Goal: Information Seeking & Learning: Compare options

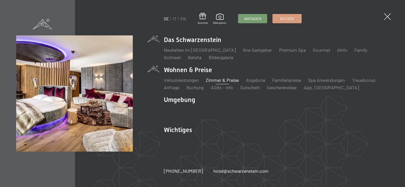
click at [225, 79] on link "Zimmer & Preise" at bounding box center [221, 80] width 33 height 6
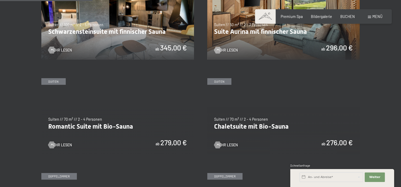
scroll to position [344, 0]
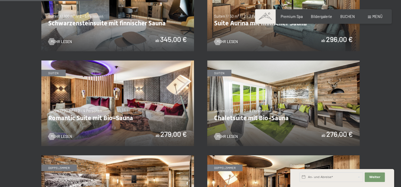
click at [248, 116] on img at bounding box center [283, 104] width 152 height 86
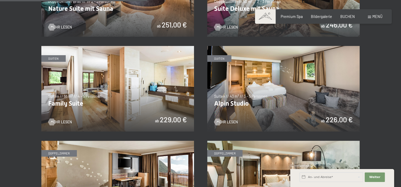
scroll to position [556, 0]
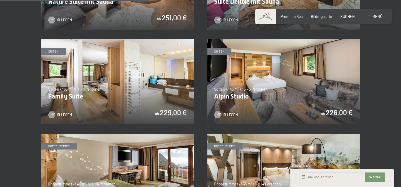
click at [288, 88] on img at bounding box center [283, 82] width 152 height 86
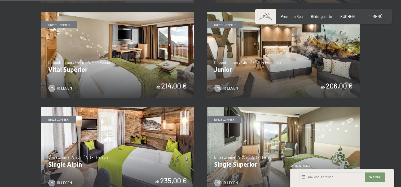
scroll to position [715, 0]
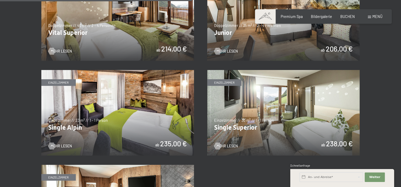
click at [109, 112] on img at bounding box center [117, 113] width 152 height 86
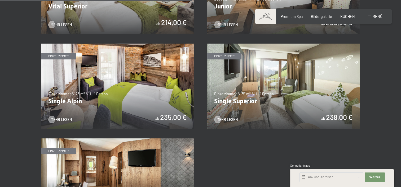
click at [293, 88] on img at bounding box center [283, 87] width 152 height 86
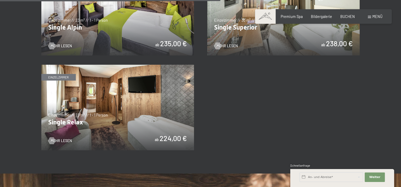
scroll to position [821, 0]
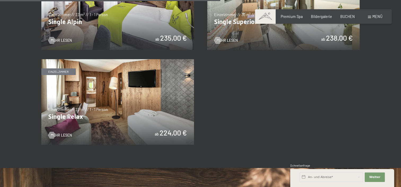
click at [84, 90] on img at bounding box center [117, 102] width 152 height 86
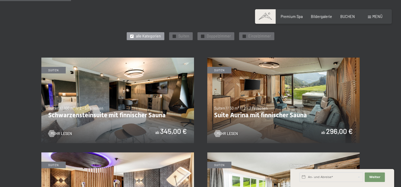
scroll to position [265, 0]
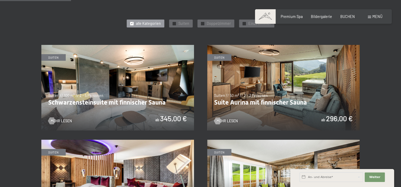
click at [138, 74] on img at bounding box center [117, 88] width 152 height 86
click at [290, 67] on img at bounding box center [283, 88] width 152 height 86
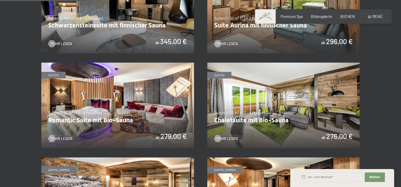
scroll to position [344, 0]
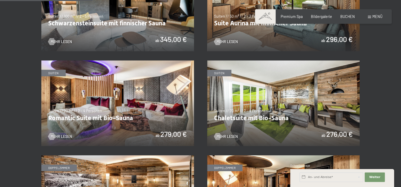
click at [141, 110] on img at bounding box center [117, 104] width 152 height 86
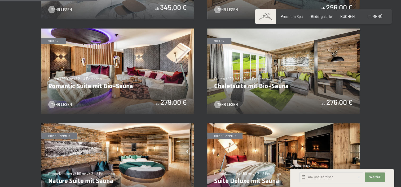
scroll to position [397, 0]
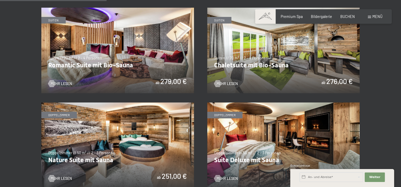
click at [302, 67] on img at bounding box center [283, 51] width 152 height 86
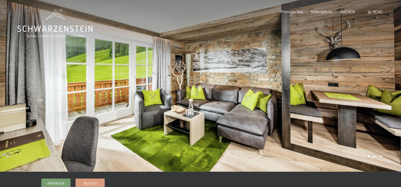
drag, startPoint x: 293, startPoint y: 70, endPoint x: 126, endPoint y: 77, distance: 166.6
click at [126, 172] on div at bounding box center [200, 172] width 382 height 0
click at [384, 147] on div at bounding box center [300, 86] width 200 height 172
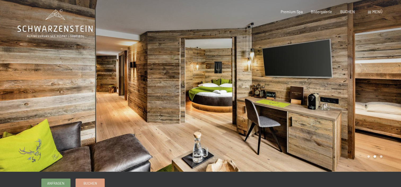
click at [387, 142] on div at bounding box center [300, 86] width 200 height 172
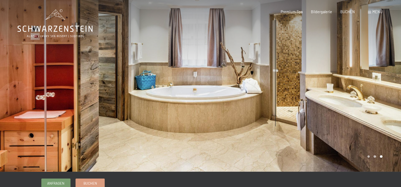
click at [390, 137] on div at bounding box center [300, 86] width 200 height 172
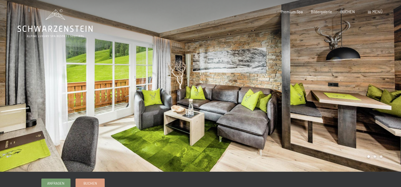
click at [390, 137] on div at bounding box center [300, 86] width 200 height 172
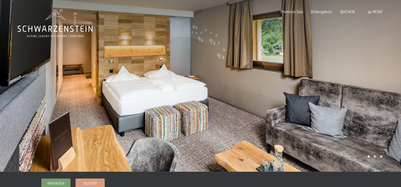
click at [377, 118] on div at bounding box center [300, 86] width 200 height 172
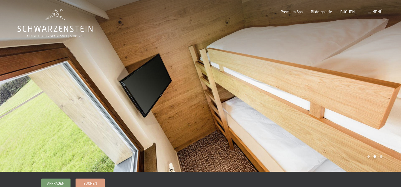
click at [377, 118] on div at bounding box center [300, 86] width 200 height 172
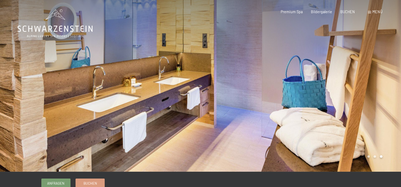
click at [342, 60] on div at bounding box center [300, 86] width 200 height 172
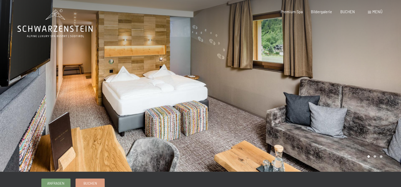
click at [381, 128] on div at bounding box center [300, 86] width 200 height 172
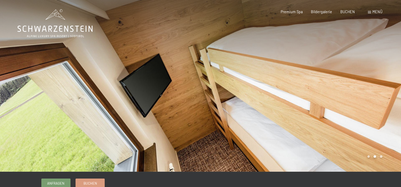
click at [381, 128] on div at bounding box center [300, 86] width 200 height 172
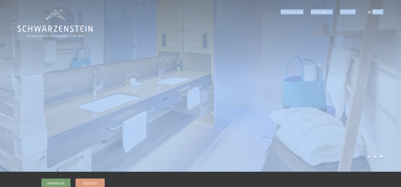
drag, startPoint x: 8, startPoint y: 0, endPoint x: 148, endPoint y: 92, distance: 167.0
click at [132, 141] on div at bounding box center [100, 86] width 200 height 172
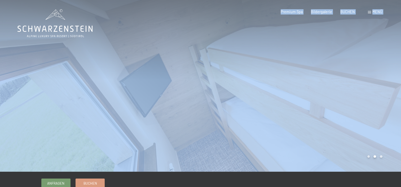
click at [194, 153] on div at bounding box center [100, 86] width 200 height 172
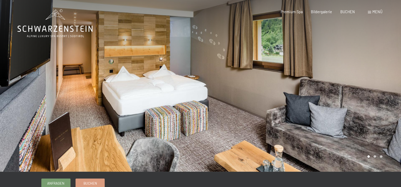
drag, startPoint x: 235, startPoint y: 160, endPoint x: 151, endPoint y: 131, distance: 89.1
click at [151, 172] on div at bounding box center [200, 172] width 382 height 0
click at [384, 124] on div at bounding box center [300, 86] width 200 height 172
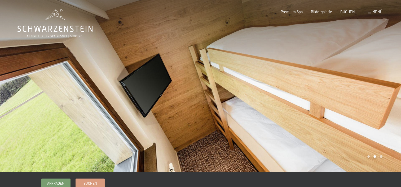
click at [372, 112] on div at bounding box center [300, 86] width 200 height 172
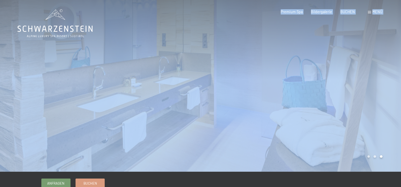
drag, startPoint x: 10, startPoint y: 4, endPoint x: 145, endPoint y: 86, distance: 158.4
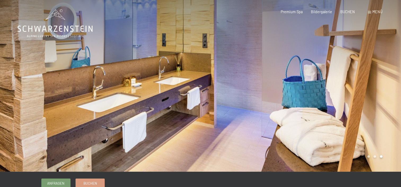
click at [374, 146] on div at bounding box center [300, 86] width 200 height 172
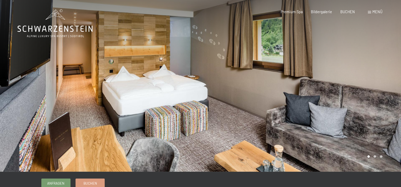
click at [388, 158] on div at bounding box center [300, 86] width 200 height 172
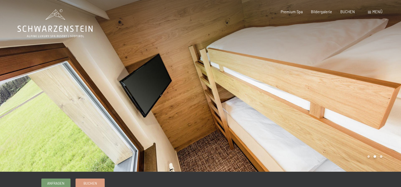
click at [331, 83] on div at bounding box center [300, 86] width 200 height 172
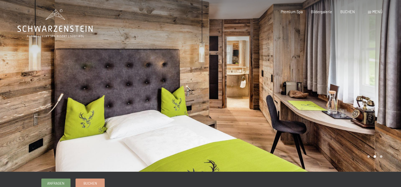
click at [345, 104] on div at bounding box center [300, 86] width 200 height 172
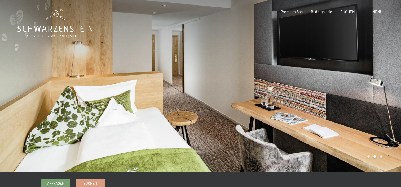
click at [331, 96] on div at bounding box center [300, 86] width 200 height 172
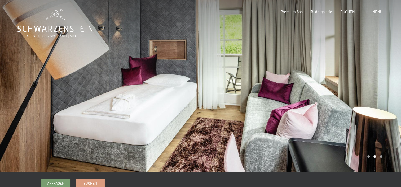
click at [372, 66] on div at bounding box center [300, 86] width 200 height 172
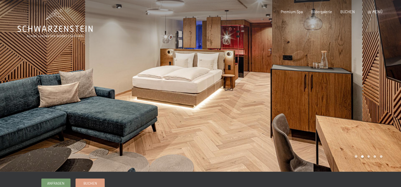
click at [374, 95] on div at bounding box center [300, 86] width 200 height 172
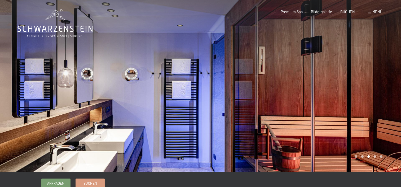
click at [374, 95] on div at bounding box center [300, 86] width 200 height 172
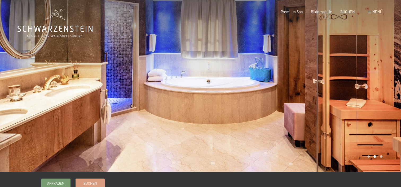
drag, startPoint x: 0, startPoint y: 0, endPoint x: 381, endPoint y: 87, distance: 391.0
click at [376, 98] on div at bounding box center [300, 86] width 200 height 172
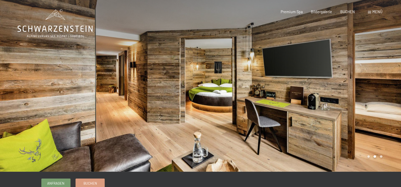
click at [379, 89] on div at bounding box center [300, 86] width 200 height 172
